Goal: Navigation & Orientation: Understand site structure

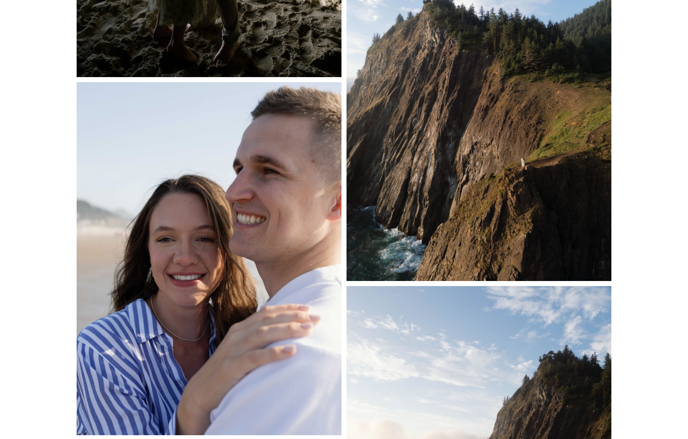
scroll to position [7280, 0]
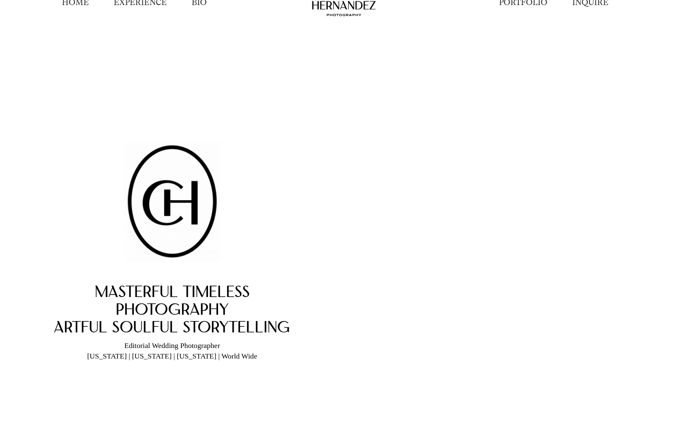
scroll to position [22, 0]
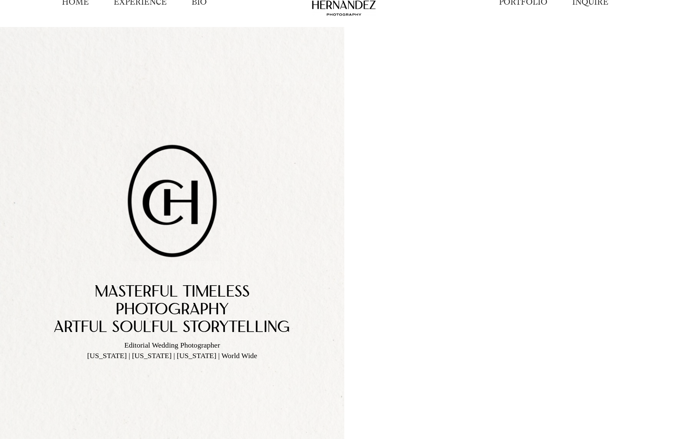
click at [513, 5] on link "PORTFOLIO" at bounding box center [523, 2] width 48 height 11
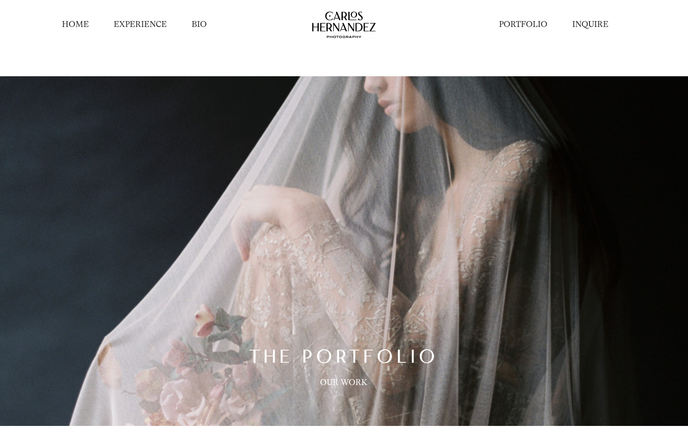
click at [202, 24] on link "BIO" at bounding box center [199, 24] width 15 height 11
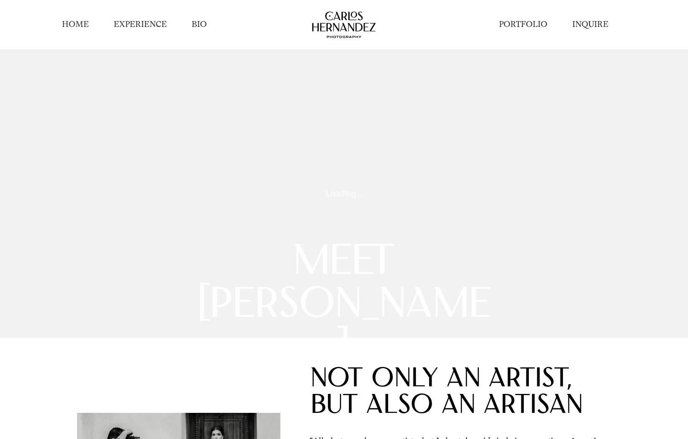
click at [145, 27] on link "EXPERIENCE" at bounding box center [140, 24] width 53 height 11
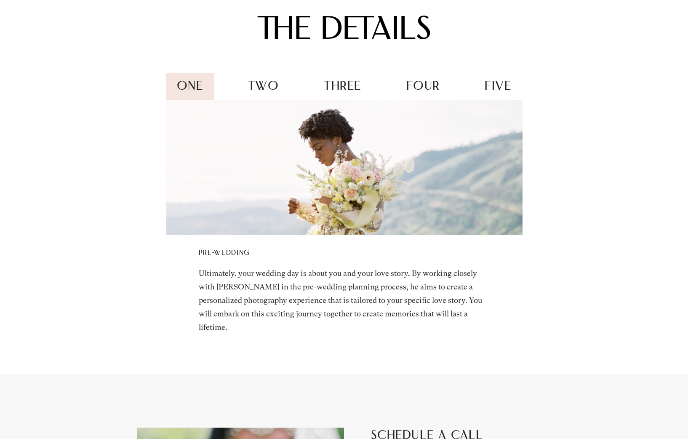
scroll to position [1202, 0]
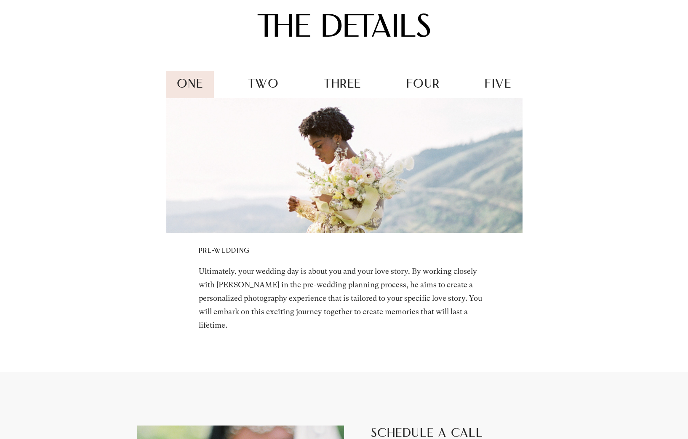
click at [257, 83] on span "two" at bounding box center [263, 85] width 31 height 12
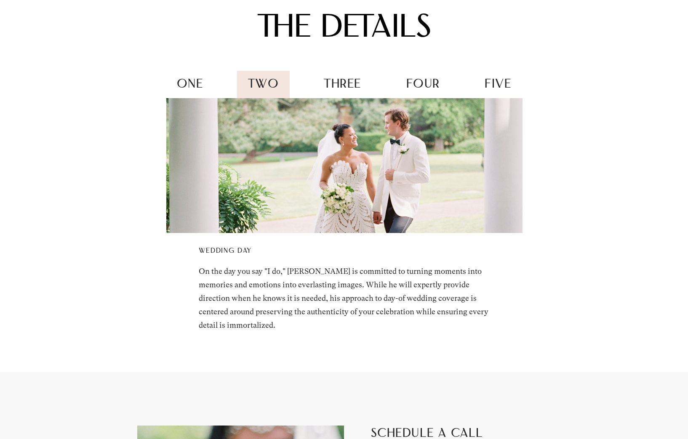
click at [307, 80] on div "one two three four five" at bounding box center [344, 84] width 356 height 27
click at [331, 82] on span "three" at bounding box center [342, 85] width 37 height 12
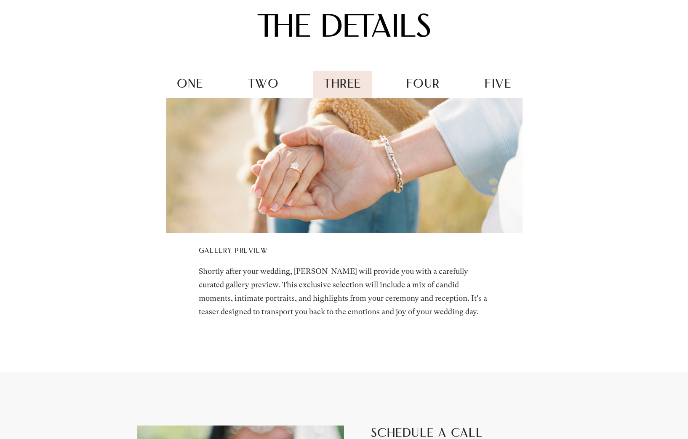
click at [427, 83] on span "four" at bounding box center [423, 85] width 34 height 12
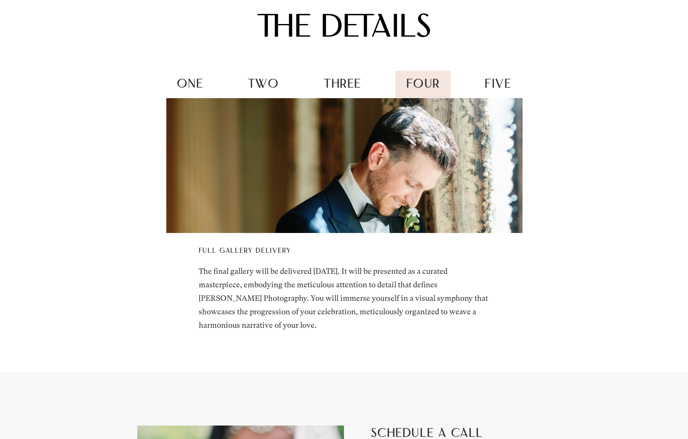
click at [521, 78] on div "five" at bounding box center [498, 85] width 48 height 28
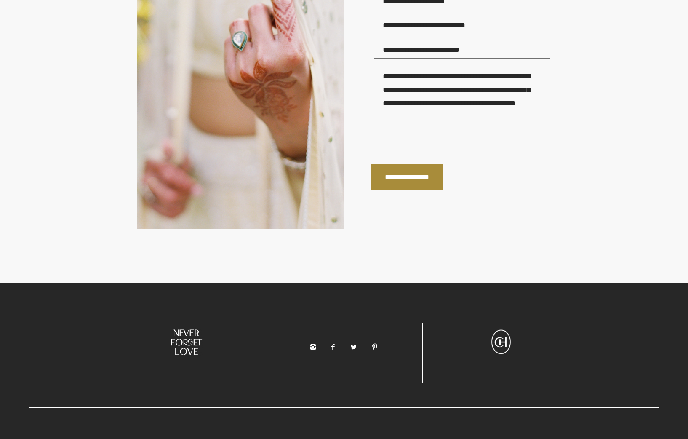
scroll to position [1950, 0]
